Goal: Task Accomplishment & Management: Use online tool/utility

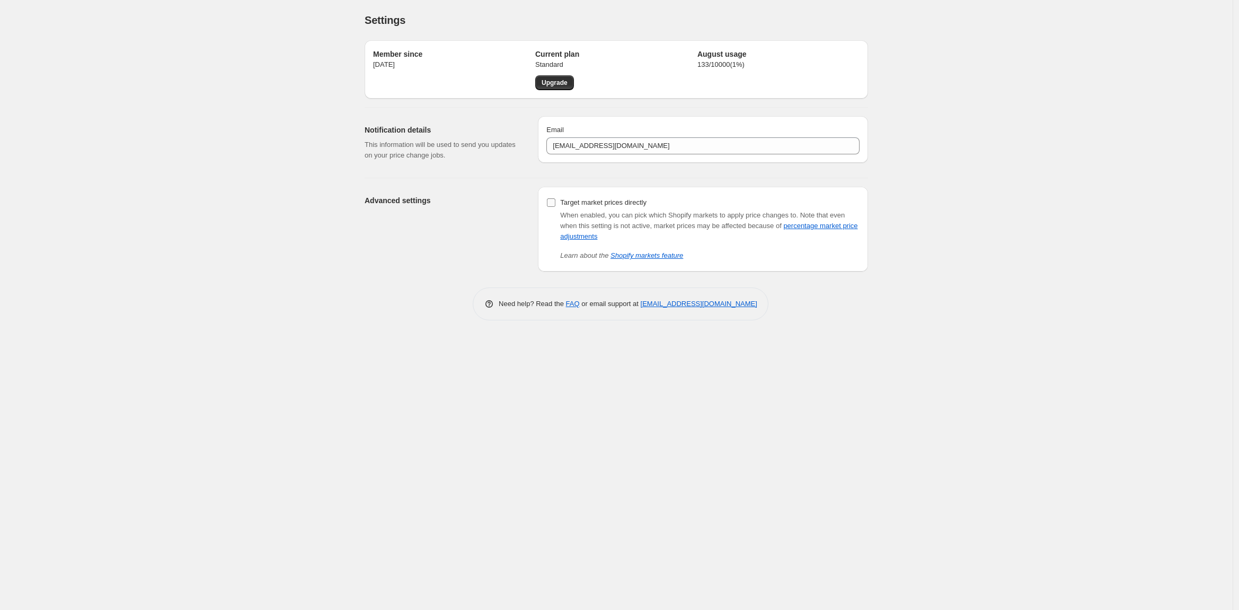
click at [549, 200] on input "Target market prices directly" at bounding box center [551, 202] width 8 height 8
checkbox input "true"
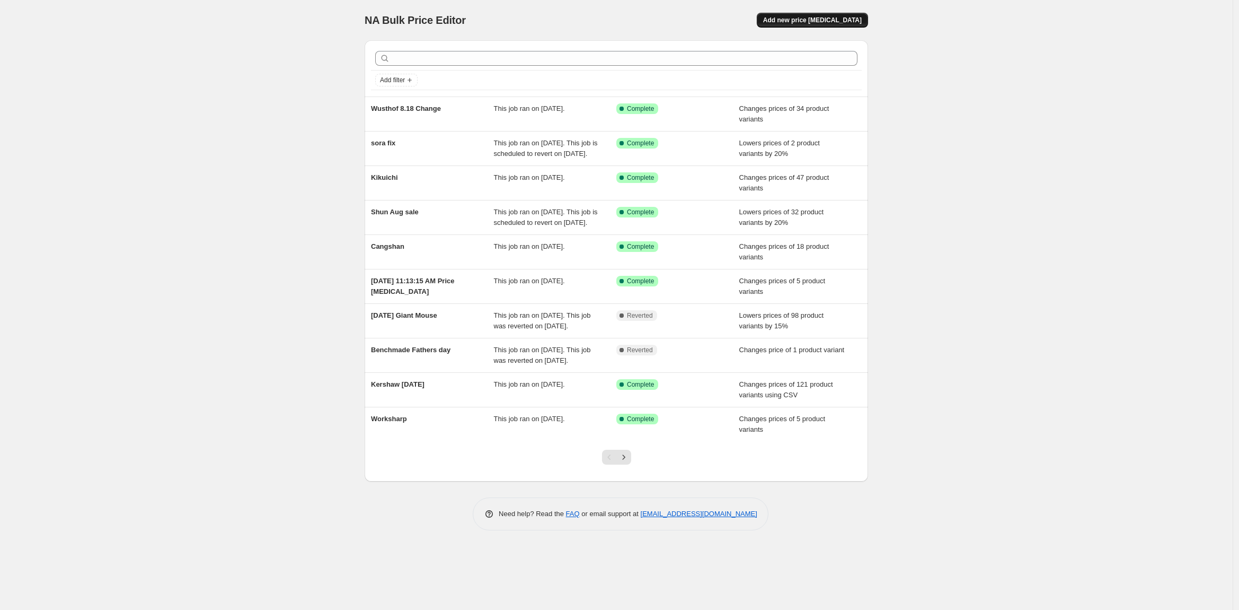
click at [794, 22] on span "Add new price [MEDICAL_DATA]" at bounding box center [812, 20] width 99 height 8
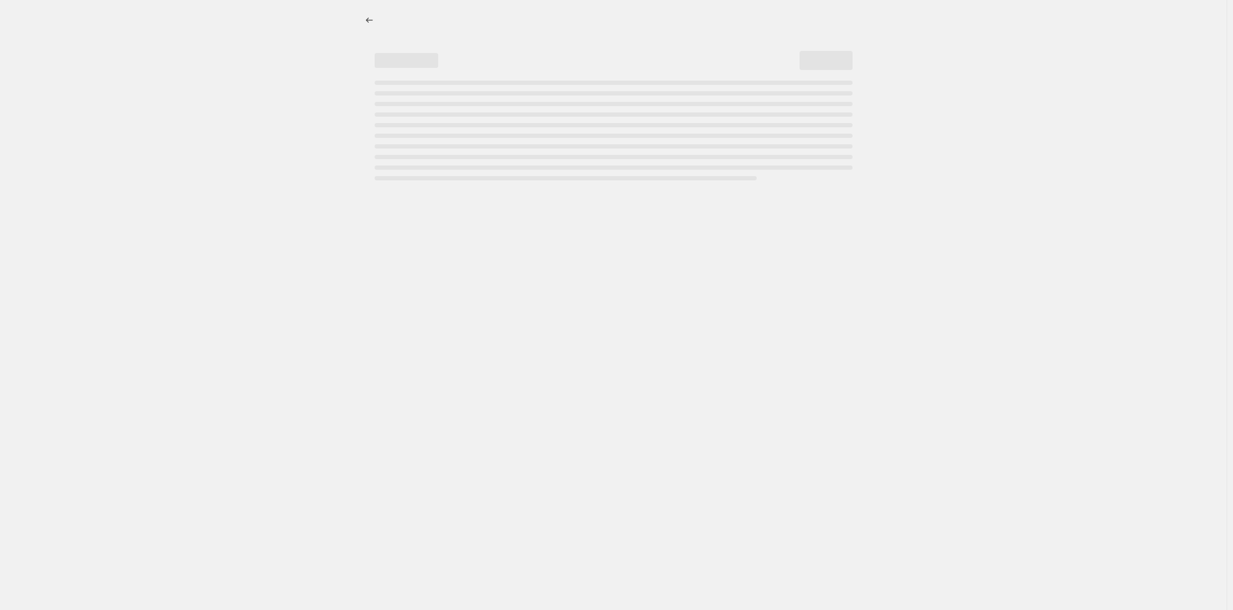
select select "percentage"
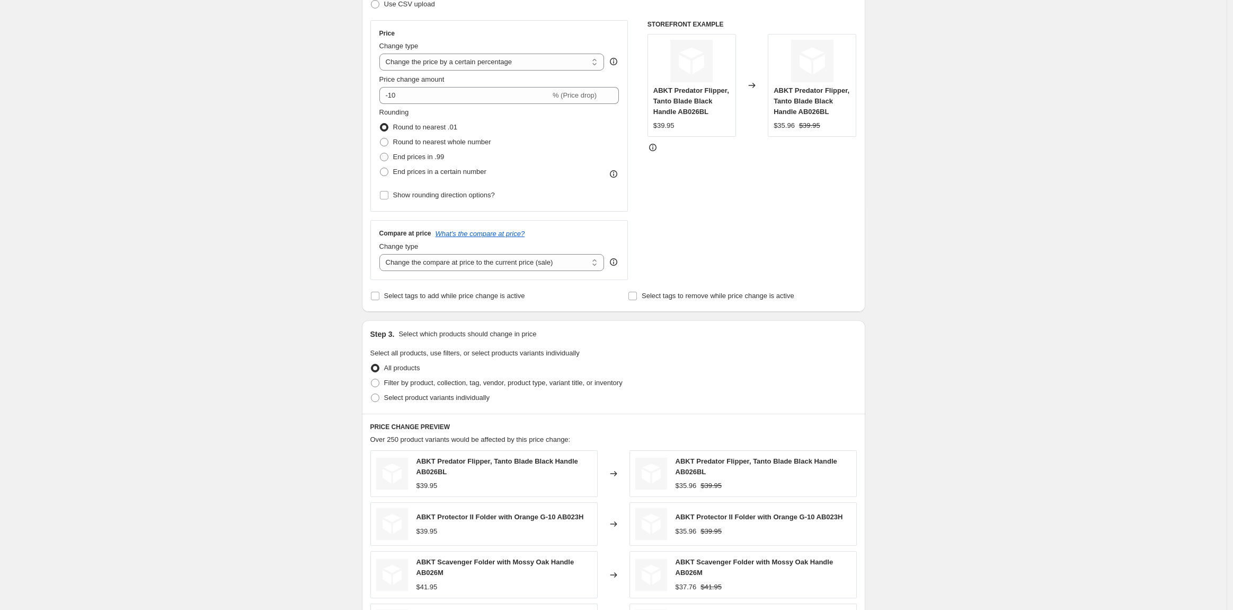
scroll to position [177, 0]
click at [378, 381] on span at bounding box center [375, 381] width 8 height 8
click at [372, 377] on input "Filter by product, collection, tag, vendor, product type, variant title, or inv…" at bounding box center [371, 377] width 1 height 1
radio input "true"
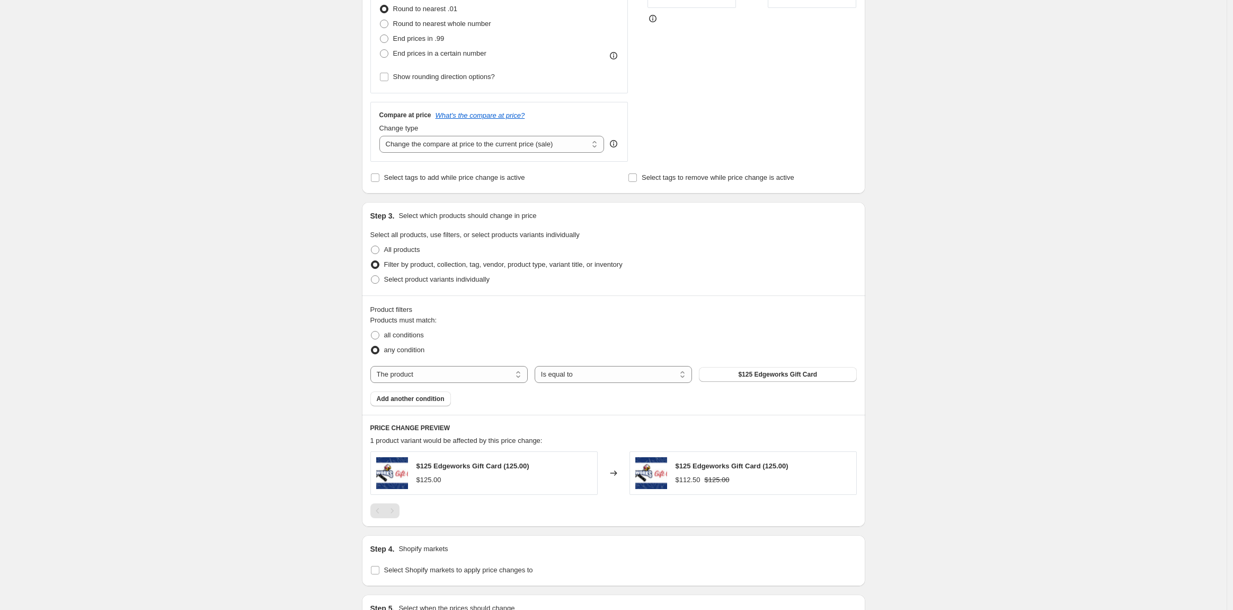
scroll to position [294, 0]
click at [488, 376] on select "The product The product's collection The product's tag The product's vendor The…" at bounding box center [449, 373] width 157 height 17
select select "vendor"
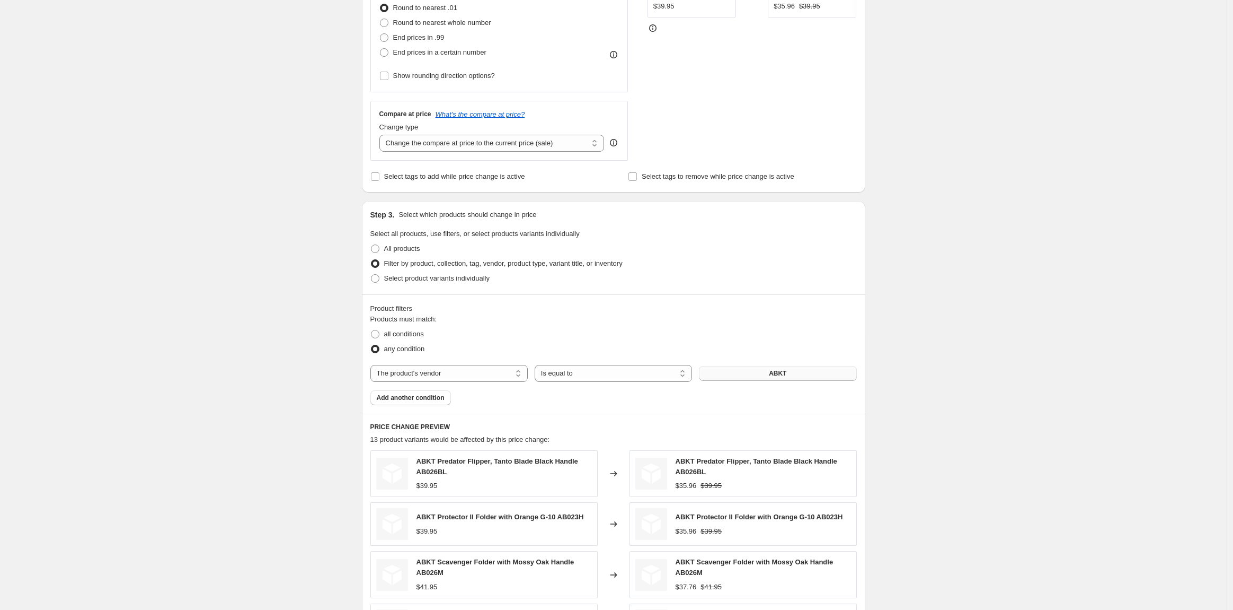
click at [726, 373] on button "ABKT" at bounding box center [777, 373] width 157 height 15
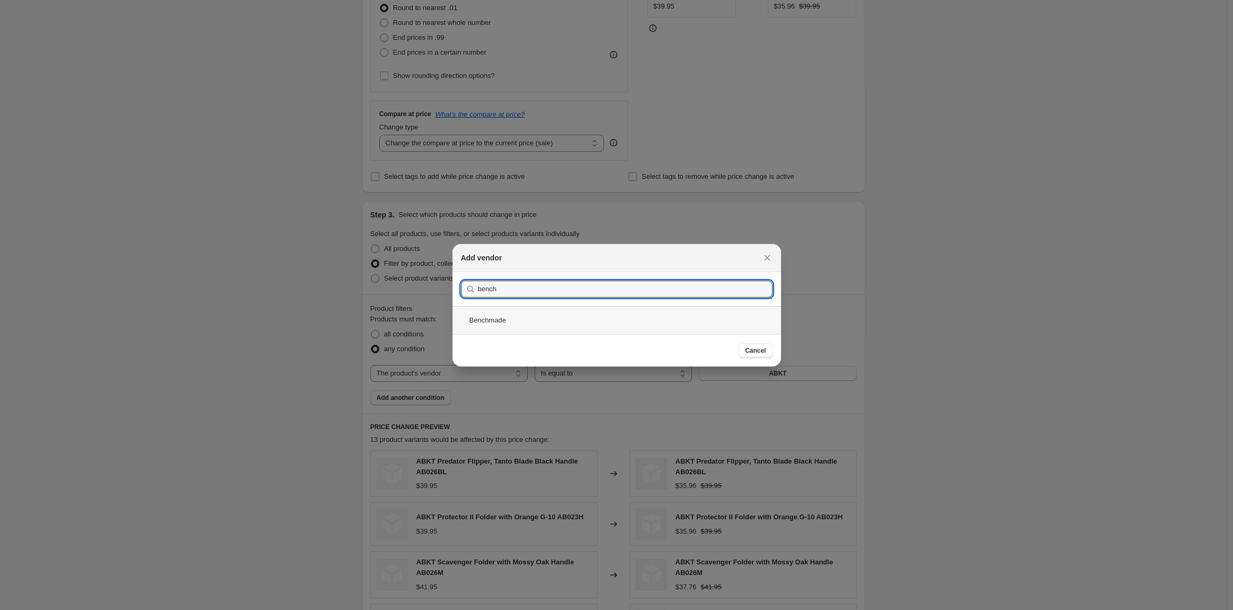
type input "bench"
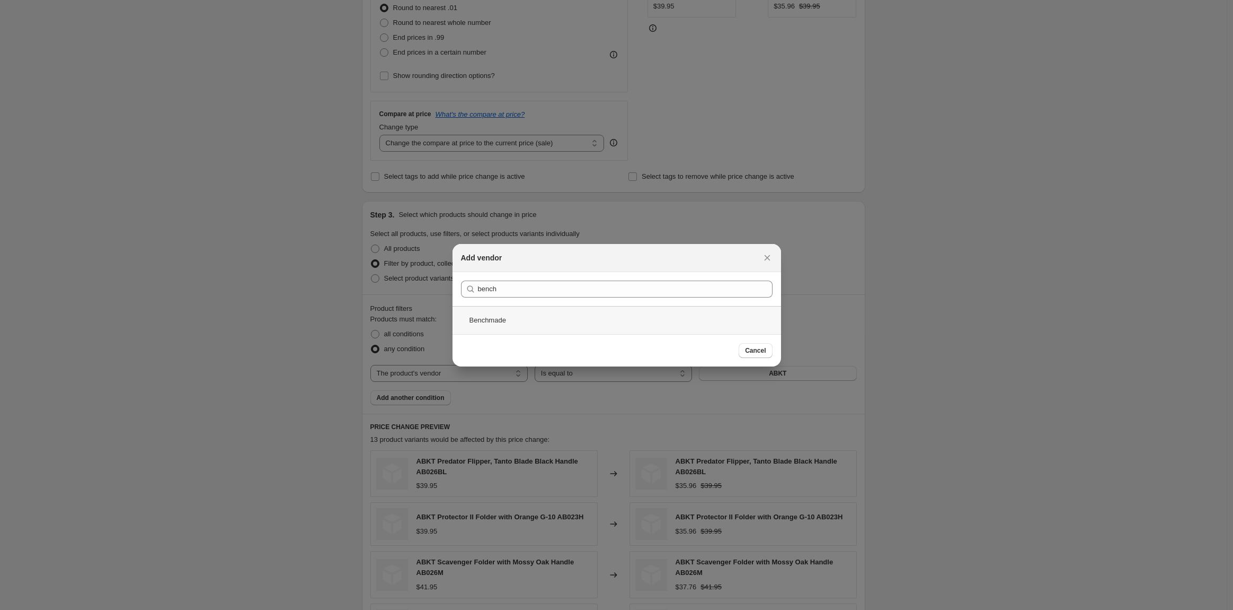
click at [507, 327] on div "Benchmade" at bounding box center [617, 320] width 329 height 28
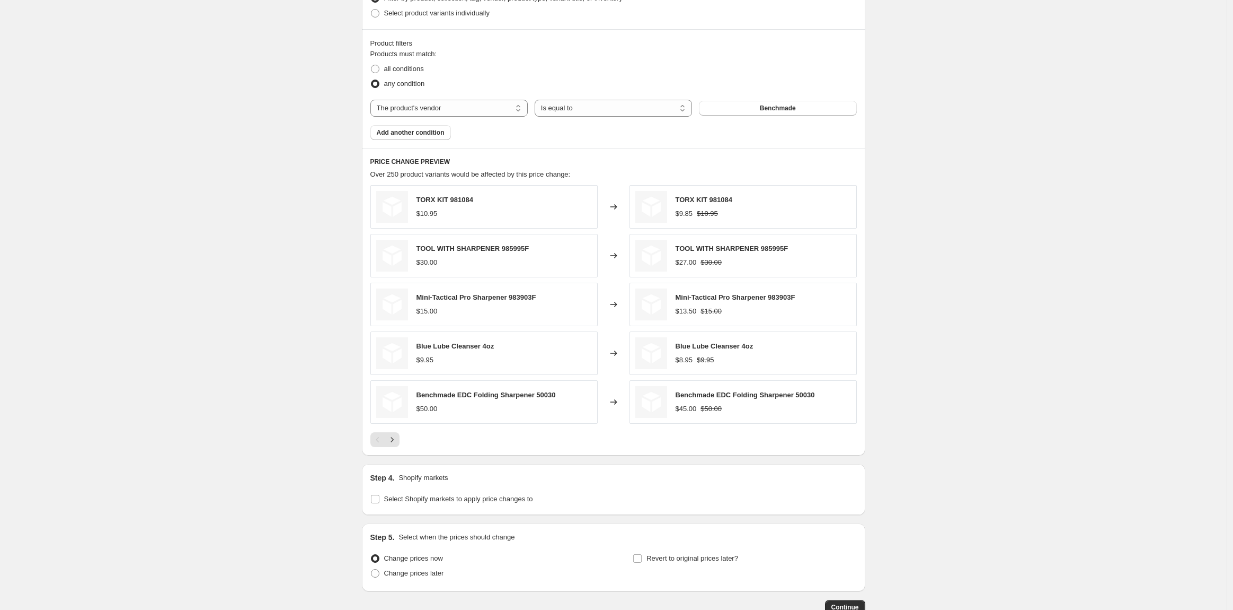
scroll to position [588, 0]
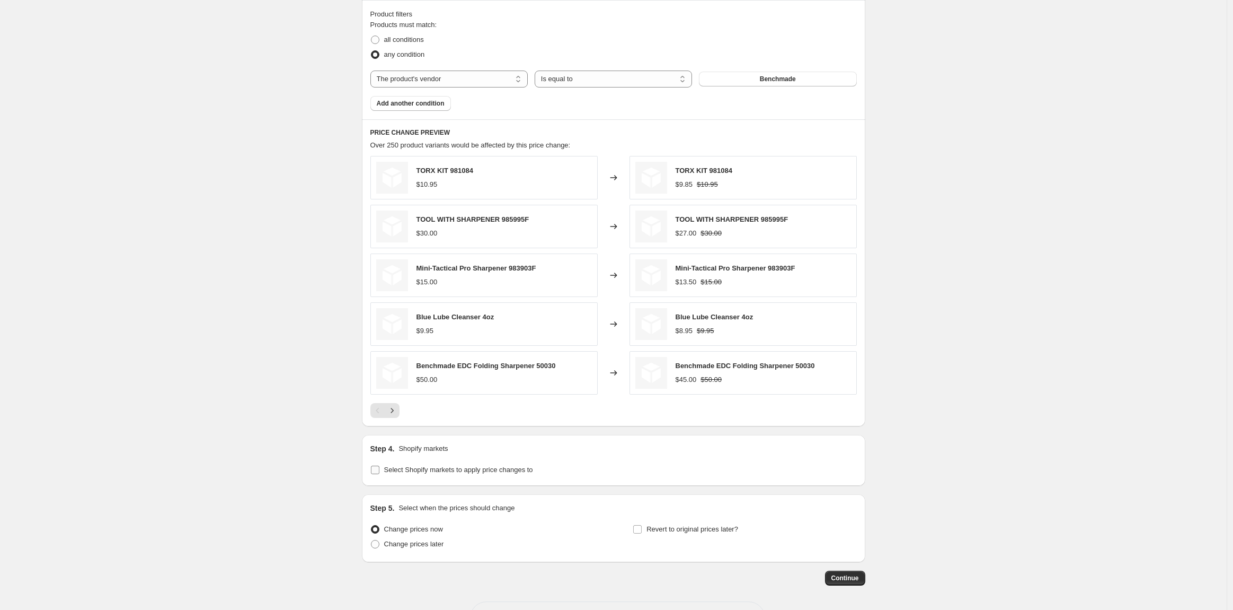
click at [380, 470] on input "Select Shopify markets to apply price changes to" at bounding box center [375, 469] width 8 height 8
checkbox input "true"
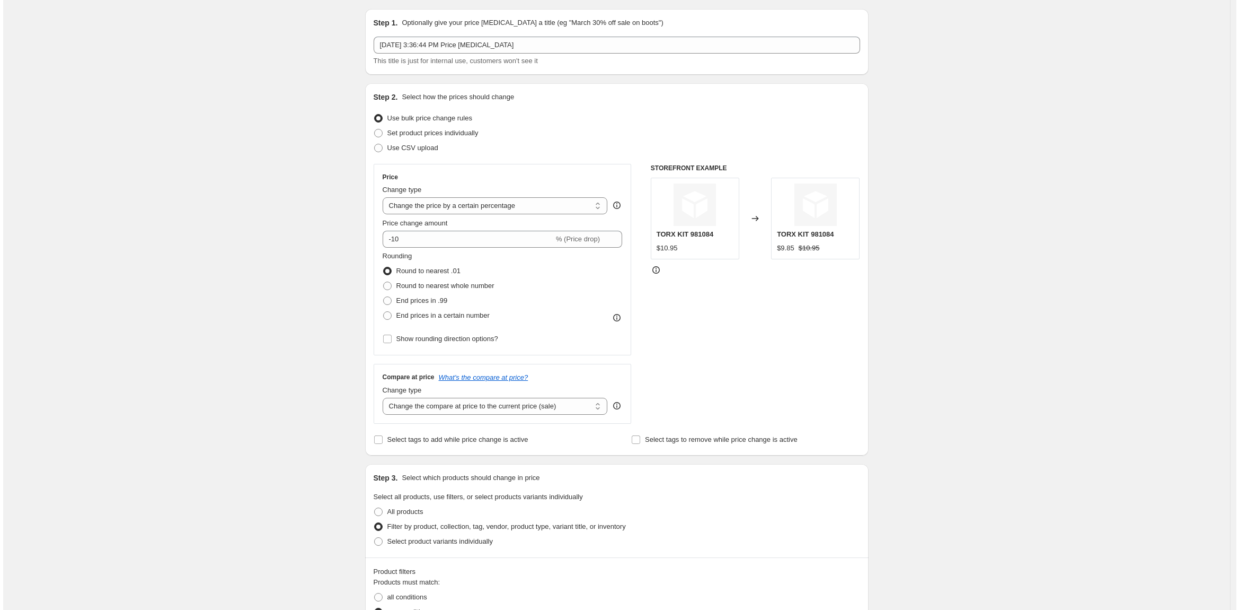
scroll to position [0, 0]
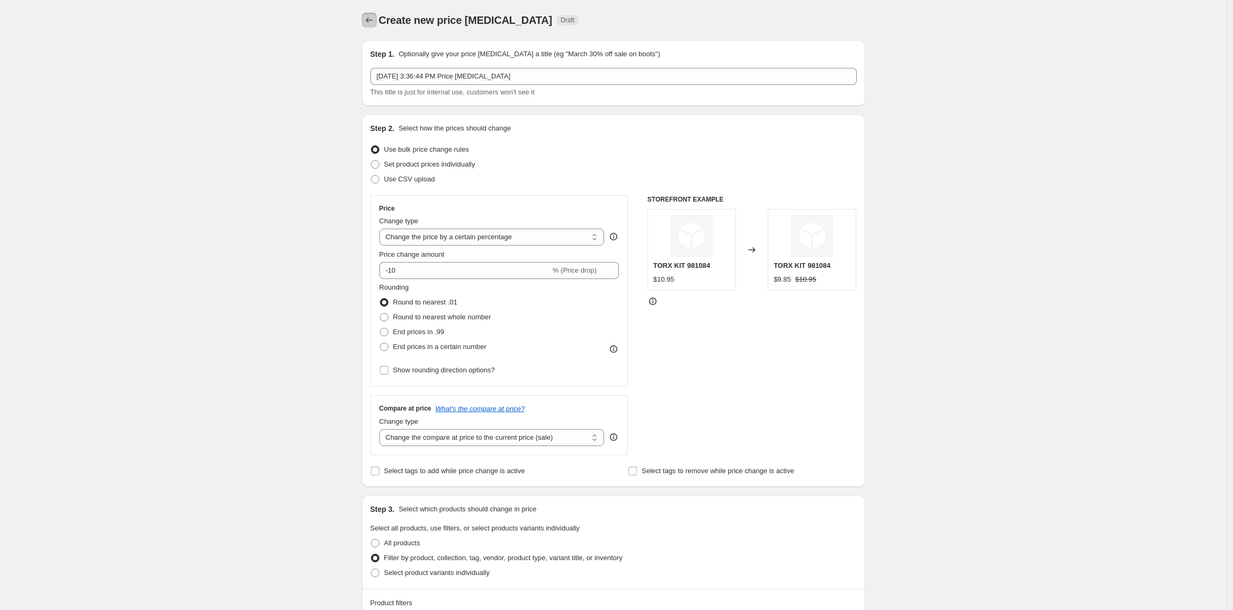
click at [371, 24] on icon "Price change jobs" at bounding box center [369, 20] width 11 height 11
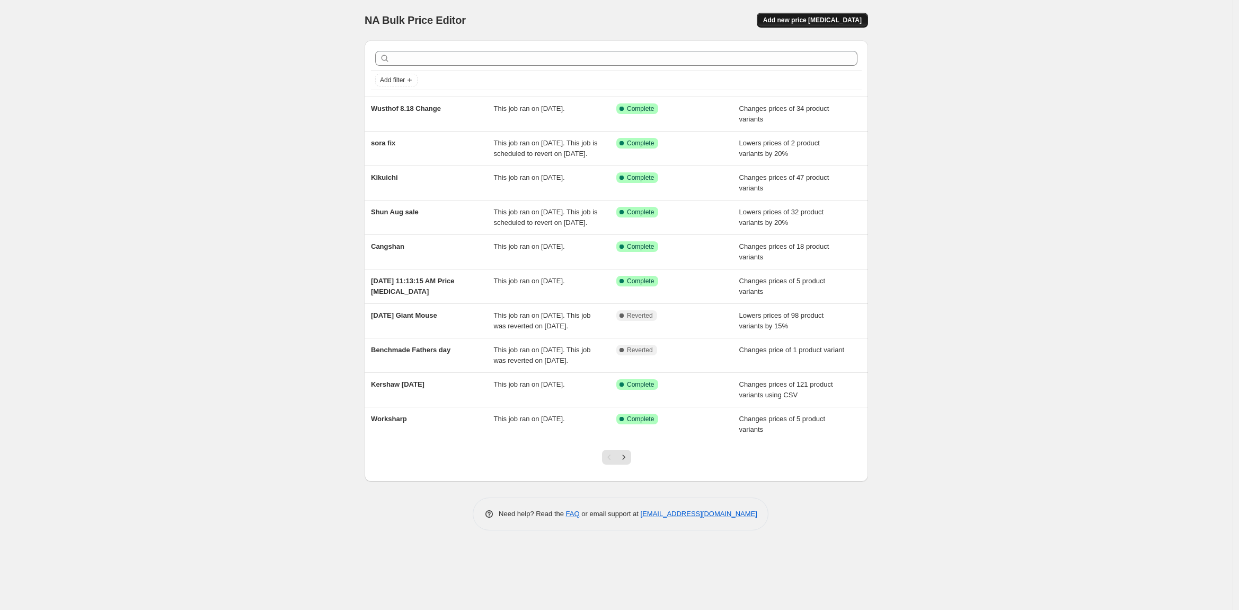
click at [810, 17] on span "Add new price change job" at bounding box center [812, 20] width 99 height 8
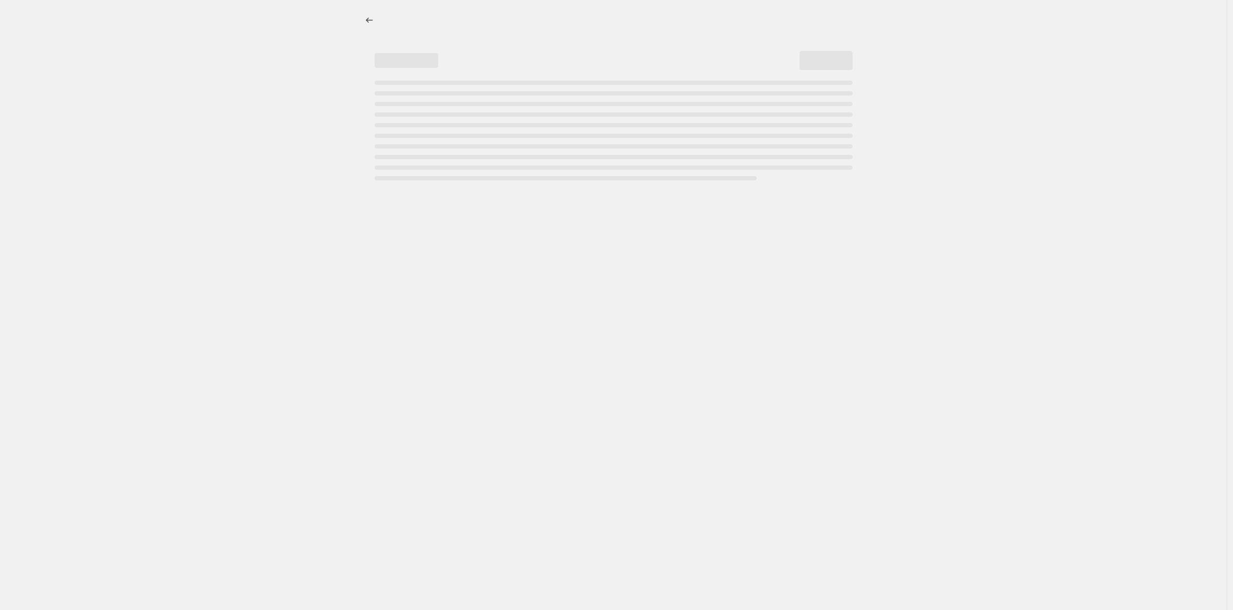
select select "percentage"
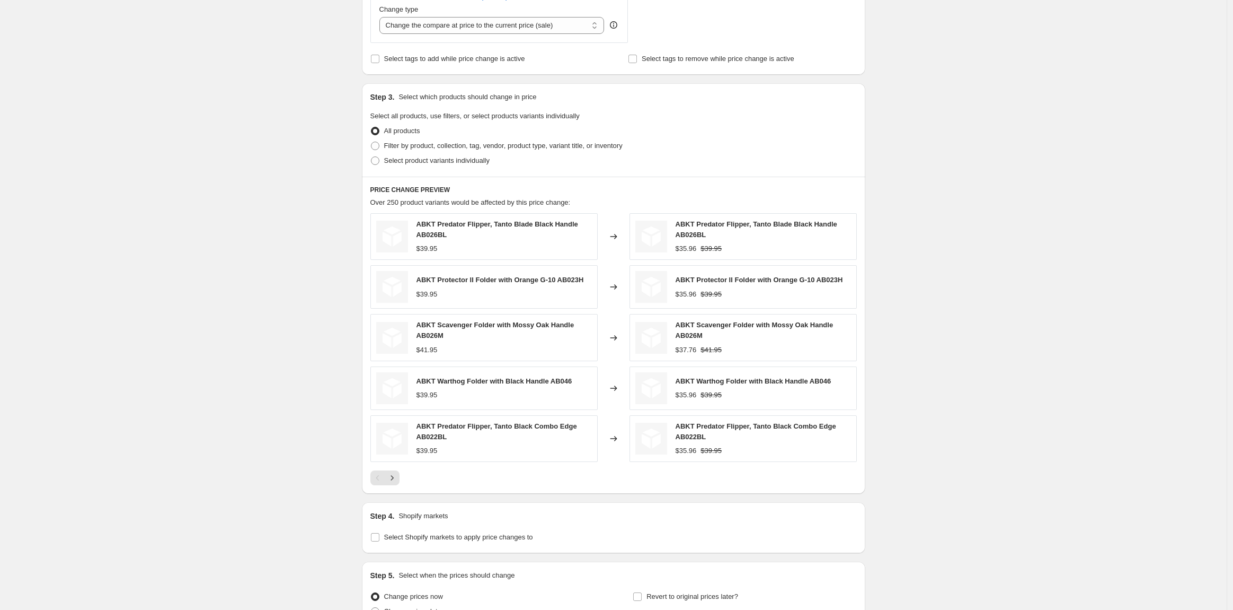
scroll to position [519, 0]
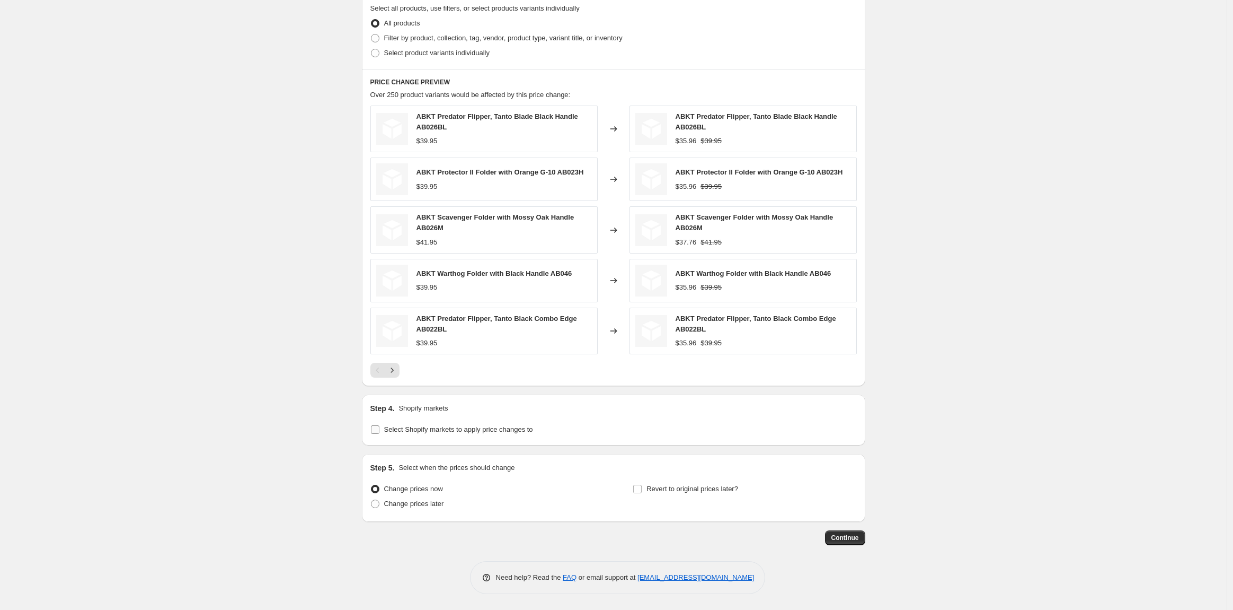
click at [378, 428] on input "Select Shopify markets to apply price changes to" at bounding box center [375, 429] width 8 height 8
checkbox input "true"
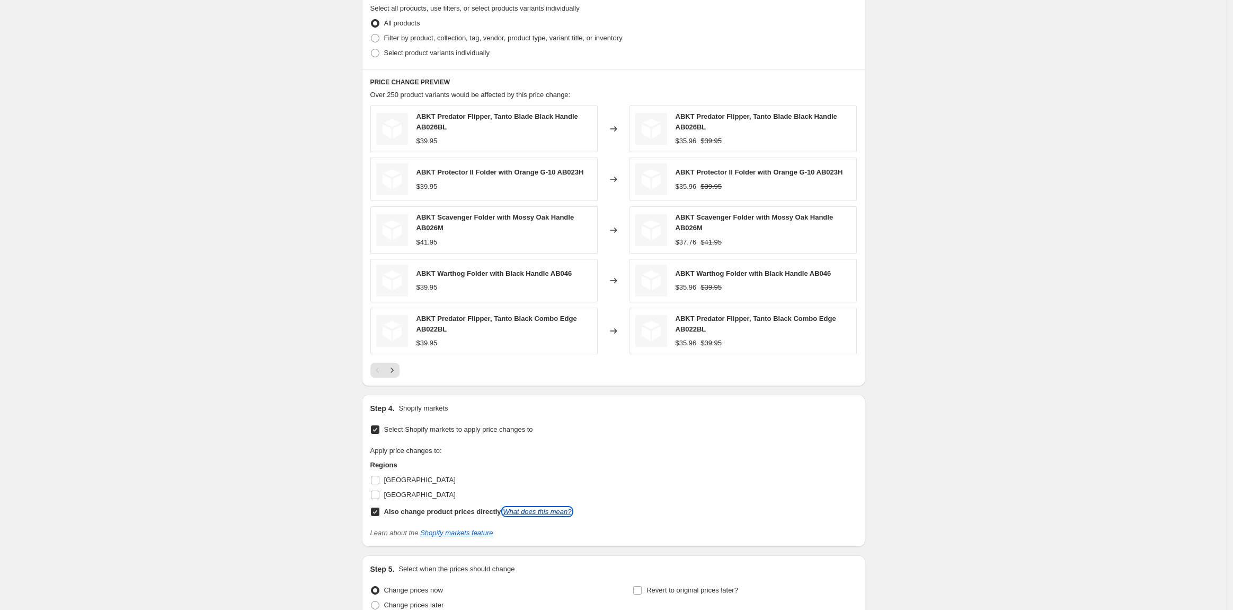
click at [518, 512] on link "What does this mean?" at bounding box center [537, 511] width 68 height 8
